Goal: Task Accomplishment & Management: Use online tool/utility

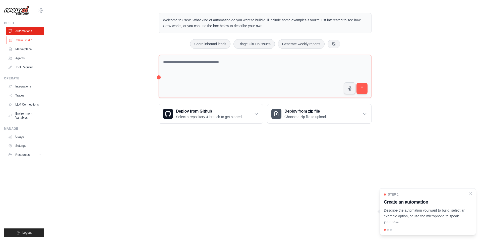
click at [36, 42] on link "Crew Studio" at bounding box center [26, 40] width 38 height 8
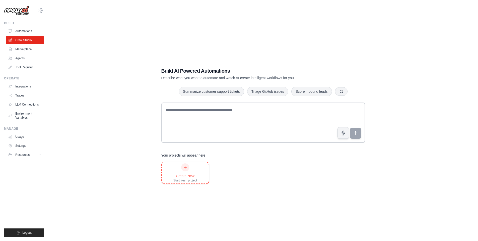
click at [182, 166] on div at bounding box center [185, 167] width 8 height 8
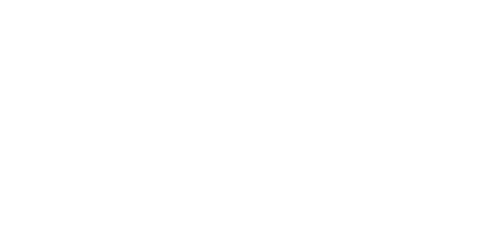
click at [189, 0] on html at bounding box center [241, 0] width 482 height 0
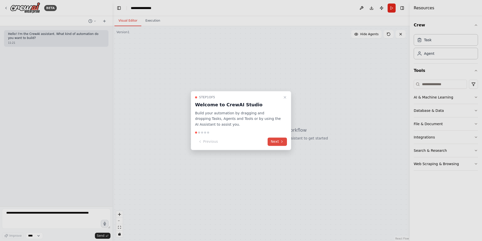
click at [277, 140] on button "Next" at bounding box center [276, 141] width 19 height 8
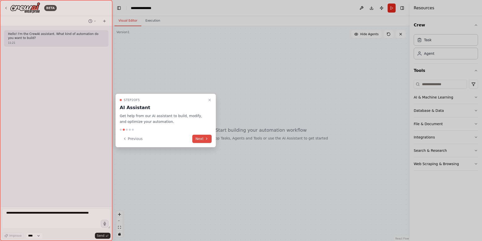
click at [208, 137] on button "Next" at bounding box center [201, 138] width 19 height 8
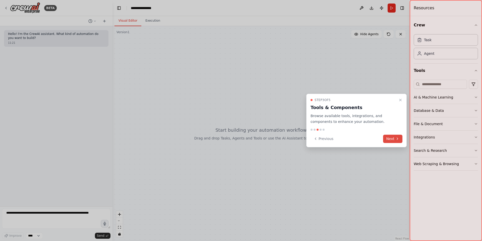
click at [391, 137] on button "Next" at bounding box center [392, 138] width 19 height 8
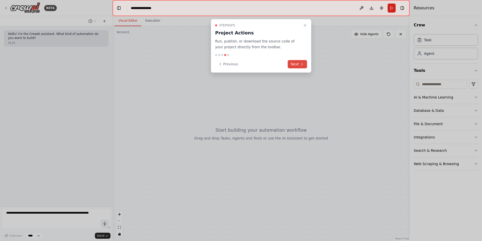
click at [298, 67] on button "Next" at bounding box center [296, 64] width 19 height 8
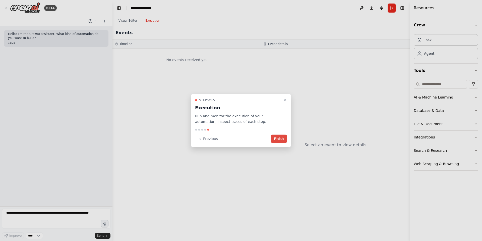
click at [279, 137] on button "Finish" at bounding box center [279, 138] width 16 height 8
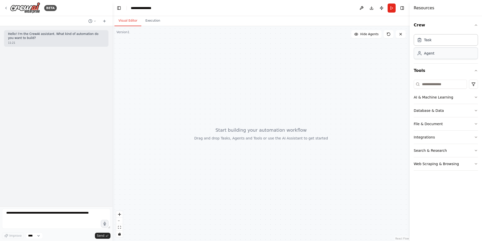
click at [436, 55] on div "Agent" at bounding box center [445, 53] width 64 height 12
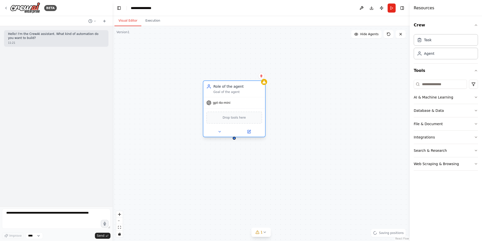
drag, startPoint x: 310, startPoint y: 82, endPoint x: 214, endPoint y: 82, distance: 95.6
click at [214, 82] on div "Role of the agent Goal of the agent" at bounding box center [234, 89] width 62 height 16
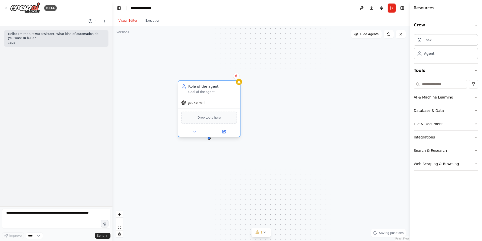
drag, startPoint x: 226, startPoint y: 83, endPoint x: 200, endPoint y: 83, distance: 26.3
click at [200, 83] on div "Role of the agent Goal of the agent" at bounding box center [209, 89] width 62 height 16
click at [431, 97] on button "AI & Machine Learning" at bounding box center [445, 97] width 64 height 13
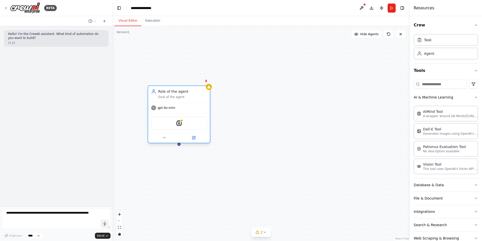
drag, startPoint x: 208, startPoint y: 88, endPoint x: 177, endPoint y: 94, distance: 31.1
click at [177, 94] on div "Role of the agent Goal of the agent" at bounding box center [182, 94] width 49 height 10
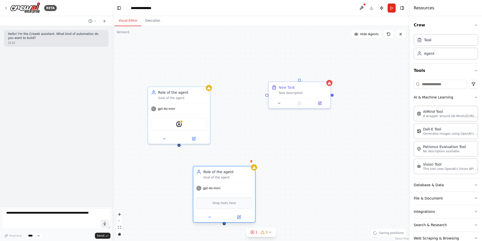
drag, startPoint x: 269, startPoint y: 168, endPoint x: 218, endPoint y: 166, distance: 51.0
click at [218, 166] on div "Role of the agent Goal of the agent" at bounding box center [224, 174] width 62 height 16
click at [332, 96] on div "Role of the agent Goal of the agent gpt-4o-mini AIMindTool New Task Task descri…" at bounding box center [260, 133] width 297 height 214
click at [321, 103] on icon at bounding box center [319, 102] width 3 height 3
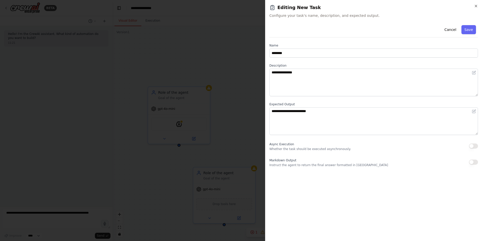
click at [291, 146] on span "Async Execution" at bounding box center [281, 144] width 25 height 4
click at [300, 164] on p "Instruct the agent to return the final answer formatted in Markdown" at bounding box center [328, 165] width 119 height 4
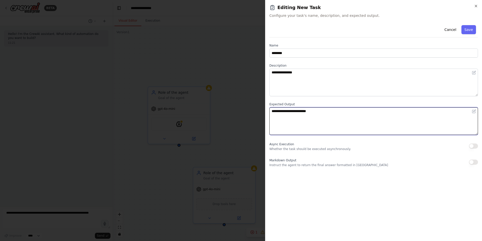
drag, startPoint x: 320, startPoint y: 110, endPoint x: 286, endPoint y: 110, distance: 33.4
click at [286, 110] on textarea "**********" at bounding box center [373, 121] width 208 height 28
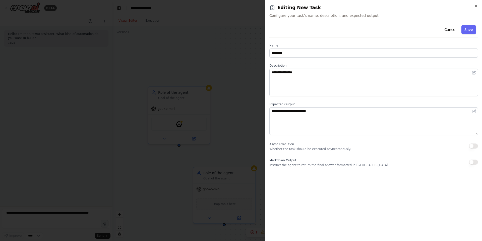
click at [209, 136] on div at bounding box center [241, 120] width 482 height 241
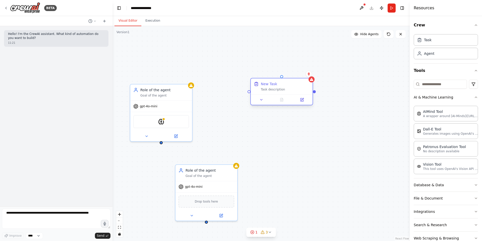
drag, startPoint x: 332, startPoint y: 96, endPoint x: 314, endPoint y: 94, distance: 18.0
click at [314, 94] on div "Role of the agent Goal of the agent gpt-4o-mini AIMindTool New Task Task descri…" at bounding box center [260, 133] width 297 height 214
drag, startPoint x: 248, startPoint y: 92, endPoint x: 162, endPoint y: 143, distance: 99.7
click at [162, 143] on div "Role of the agent Goal of the agent gpt-4o-mini AIMindTool New Task Task descri…" at bounding box center [260, 133] width 297 height 214
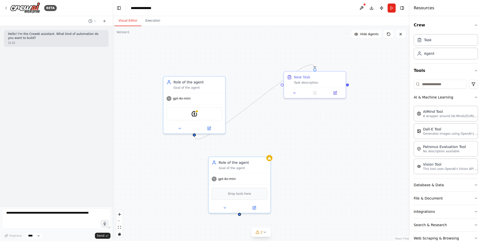
drag, startPoint x: 149, startPoint y: 83, endPoint x: 182, endPoint y: 75, distance: 34.0
click at [182, 75] on div ".deletable-edge-delete-btn { width: 20px; height: 20px; border: 0px solid #ffff…" at bounding box center [260, 133] width 297 height 214
drag, startPoint x: 314, startPoint y: 69, endPoint x: 238, endPoint y: 210, distance: 160.7
click at [238, 210] on div "Role of the agent Goal of the agent gpt-4o-mini AIMindTool New Task Task descri…" at bounding box center [276, 123] width 297 height 214
drag, startPoint x: 194, startPoint y: 135, endPoint x: 239, endPoint y: 213, distance: 89.6
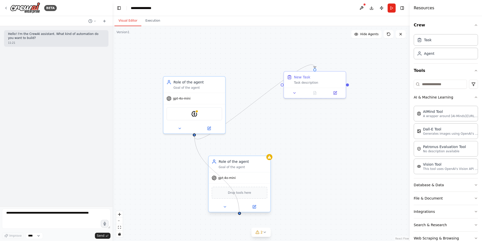
click at [239, 213] on div "Role of the agent Goal of the agent gpt-4o-mini AIMindTool New Task Task descri…" at bounding box center [276, 123] width 297 height 214
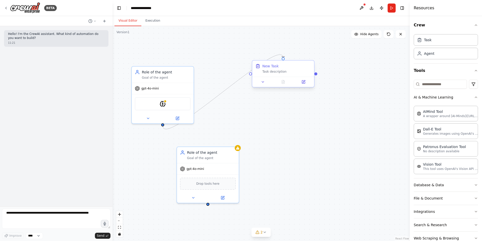
drag, startPoint x: 348, startPoint y: 85, endPoint x: 317, endPoint y: 74, distance: 32.9
click at [317, 74] on div ".deletable-edge-delete-btn { width: 20px; height: 20px; border: 0px solid #ffff…" at bounding box center [260, 133] width 297 height 214
drag, startPoint x: 316, startPoint y: 73, endPoint x: 198, endPoint y: 197, distance: 170.8
click at [198, 197] on div "Role of the agent Goal of the agent gpt-4o-mini AIMindTool New Task Task descri…" at bounding box center [244, 113] width 297 height 214
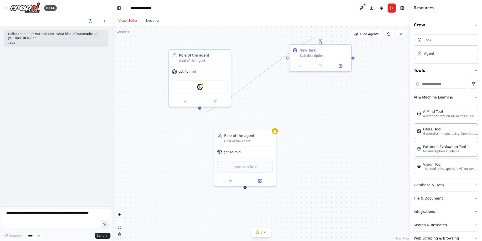
drag, startPoint x: 251, startPoint y: 75, endPoint x: 287, endPoint y: 58, distance: 40.5
click at [287, 58] on div ".deletable-edge-delete-btn { width: 20px; height: 20px; border: 0px solid #ffff…" at bounding box center [260, 133] width 297 height 214
drag, startPoint x: 287, startPoint y: 57, endPoint x: 244, endPoint y: 184, distance: 134.2
click at [244, 184] on div "Role of the agent Goal of the agent gpt-4o-mini AIMindTool New Task Task descri…" at bounding box center [281, 96] width 297 height 214
drag, startPoint x: 287, startPoint y: 58, endPoint x: 245, endPoint y: 189, distance: 138.2
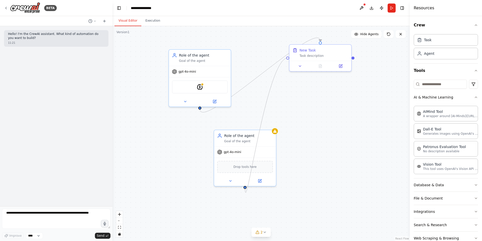
click at [245, 189] on div ".deletable-edge-delete-btn { width: 20px; height: 20px; border: 0px solid #ffff…" at bounding box center [260, 133] width 297 height 214
click at [257, 178] on button at bounding box center [259, 180] width 28 height 6
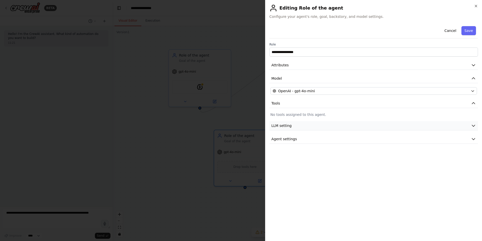
click at [295, 125] on button "LLM setting" at bounding box center [373, 125] width 208 height 9
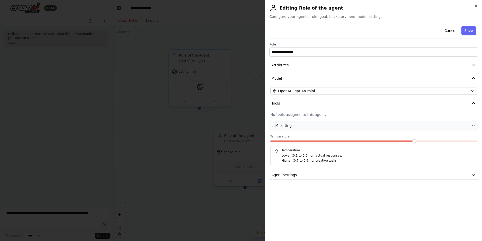
click at [295, 125] on button "LLM setting" at bounding box center [373, 125] width 208 height 9
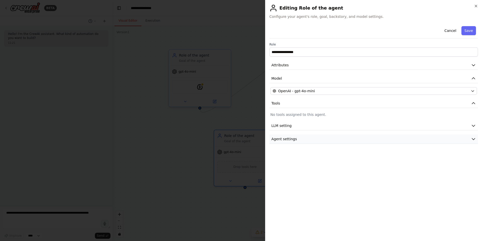
click at [299, 140] on button "Agent settings" at bounding box center [373, 138] width 208 height 9
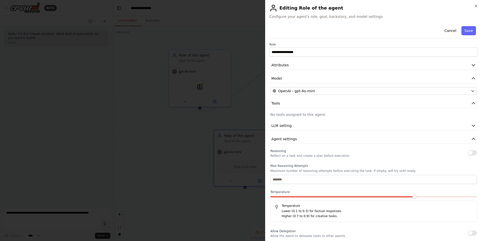
click at [190, 141] on div at bounding box center [241, 120] width 482 height 241
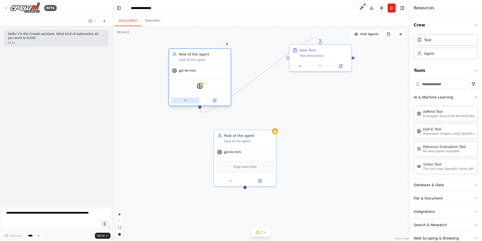
click at [185, 102] on icon at bounding box center [185, 100] width 4 height 4
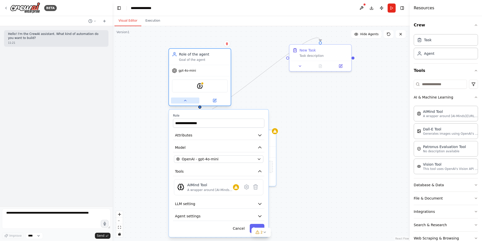
click at [185, 102] on icon at bounding box center [185, 100] width 4 height 4
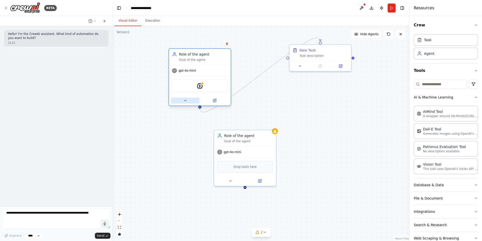
click at [185, 102] on icon at bounding box center [185, 100] width 4 height 4
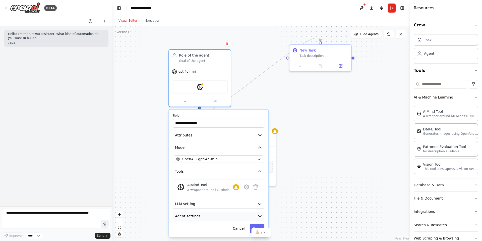
click at [204, 214] on button "Agent settings" at bounding box center [218, 215] width 91 height 9
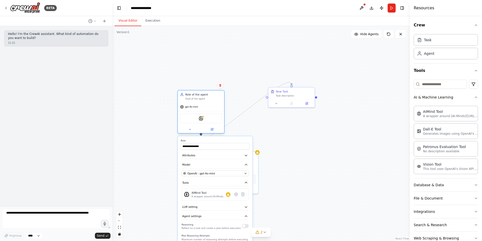
click at [214, 109] on div "gpt-4o-mini" at bounding box center [201, 107] width 46 height 8
click at [275, 133] on div ".deletable-edge-delete-btn { width: 20px; height: 20px; border: 0px solid #ffff…" at bounding box center [260, 133] width 297 height 214
click at [191, 129] on button at bounding box center [189, 129] width 21 height 5
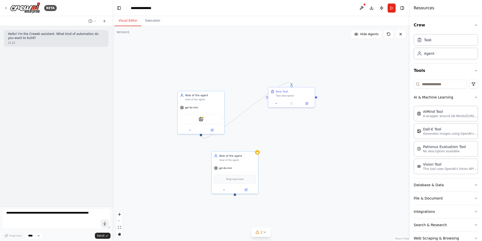
click at [334, 144] on div ".deletable-edge-delete-btn { width: 20px; height: 20px; border: 0px solid #ffff…" at bounding box center [260, 133] width 297 height 214
click at [153, 20] on button "Execution" at bounding box center [152, 21] width 23 height 11
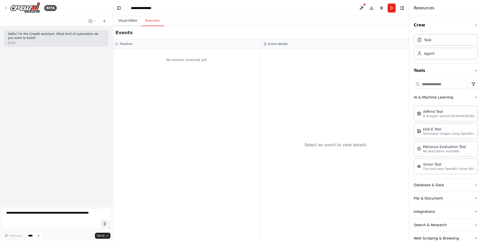
click at [130, 23] on button "Visual Editor" at bounding box center [127, 21] width 27 height 11
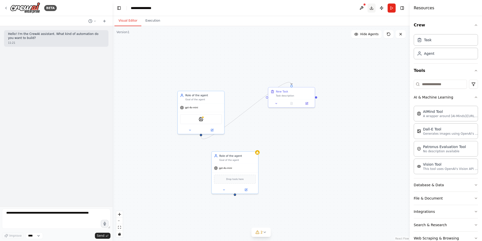
click at [369, 8] on button "Download" at bounding box center [371, 8] width 8 height 9
drag, startPoint x: 196, startPoint y: 97, endPoint x: 230, endPoint y: 49, distance: 57.9
click at [230, 49] on div "Role of the agent Goal of the agent" at bounding box center [222, 51] width 37 height 8
click at [276, 104] on icon at bounding box center [276, 102] width 3 height 3
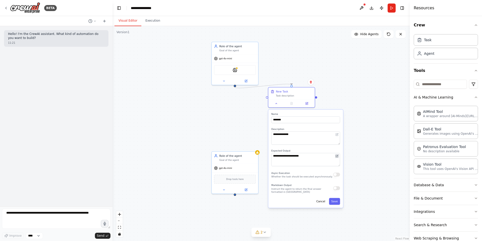
click at [335, 156] on icon at bounding box center [336, 156] width 2 height 2
click at [338, 156] on icon at bounding box center [336, 155] width 3 height 3
click at [337, 156] on icon at bounding box center [337, 155] width 2 height 2
click at [312, 156] on textarea "**********" at bounding box center [305, 159] width 69 height 13
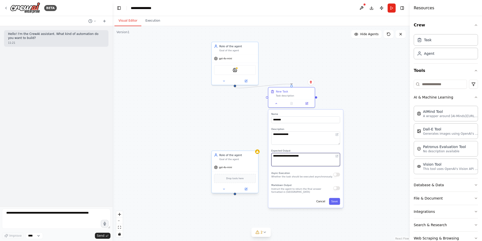
drag, startPoint x: 319, startPoint y: 157, endPoint x: 237, endPoint y: 152, distance: 82.2
click at [237, 152] on div "**********" at bounding box center [262, 125] width 223 height 161
click at [335, 189] on button "button" at bounding box center [336, 188] width 7 height 4
click at [336, 177] on div "Async Execution Whether the task should be executed asynchronously." at bounding box center [305, 174] width 69 height 8
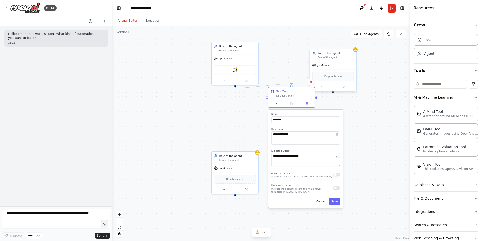
click at [321, 54] on div "Role of the agent" at bounding box center [335, 53] width 37 height 4
drag, startPoint x: 321, startPoint y: 54, endPoint x: 313, endPoint y: 42, distance: 14.3
click at [313, 42] on div "Role of the agent" at bounding box center [327, 42] width 37 height 4
click at [313, 74] on icon at bounding box center [314, 75] width 3 height 3
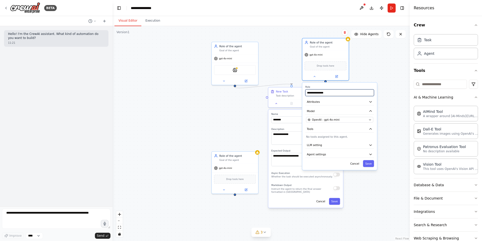
click at [319, 94] on input "**********" at bounding box center [339, 92] width 69 height 7
drag, startPoint x: 330, startPoint y: 93, endPoint x: 290, endPoint y: 93, distance: 39.4
click at [290, 93] on div "**********" at bounding box center [262, 125] width 223 height 161
click at [339, 104] on button "Attributes" at bounding box center [339, 101] width 69 height 7
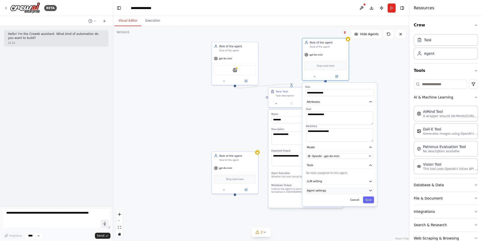
click at [338, 192] on button "Agent settings" at bounding box center [339, 190] width 69 height 7
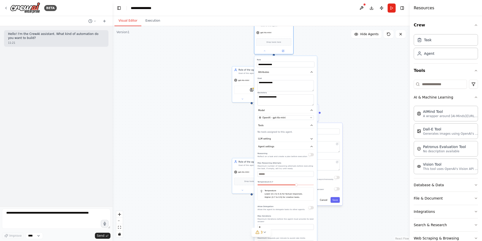
drag, startPoint x: 339, startPoint y: 104, endPoint x: 284, endPoint y: 60, distance: 70.0
click at [284, 60] on label "Role" at bounding box center [285, 59] width 57 height 3
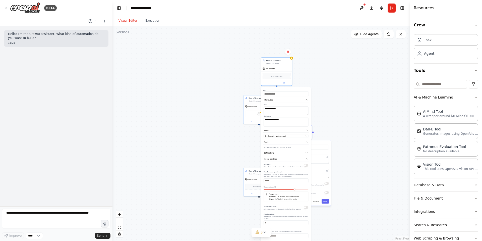
click at [34, 240] on form "Improve **** Send" at bounding box center [56, 223] width 112 height 35
click at [362, 7] on button at bounding box center [361, 8] width 8 height 9
click at [362, 7] on div at bounding box center [361, 8] width 8 height 9
click at [362, 9] on div at bounding box center [361, 8] width 8 height 9
click at [361, 8] on div at bounding box center [361, 8] width 8 height 9
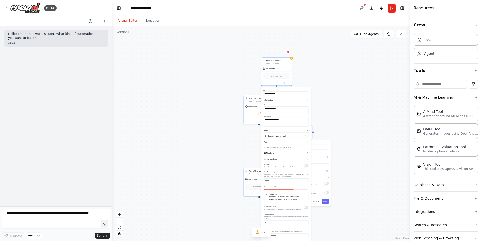
click at [361, 8] on div at bounding box center [361, 8] width 8 height 9
click at [360, 8] on div at bounding box center [361, 8] width 8 height 9
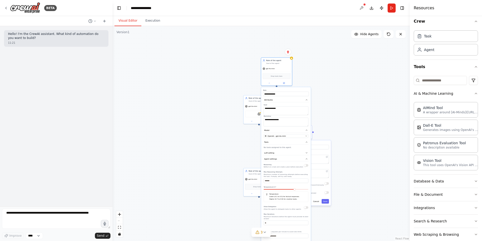
scroll to position [12, 0]
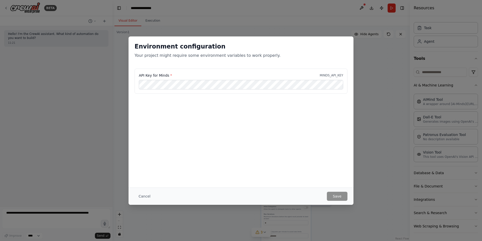
click at [372, 98] on div "Environment configuration Your project might require some environment variables…" at bounding box center [241, 120] width 482 height 241
